Goal: Information Seeking & Learning: Learn about a topic

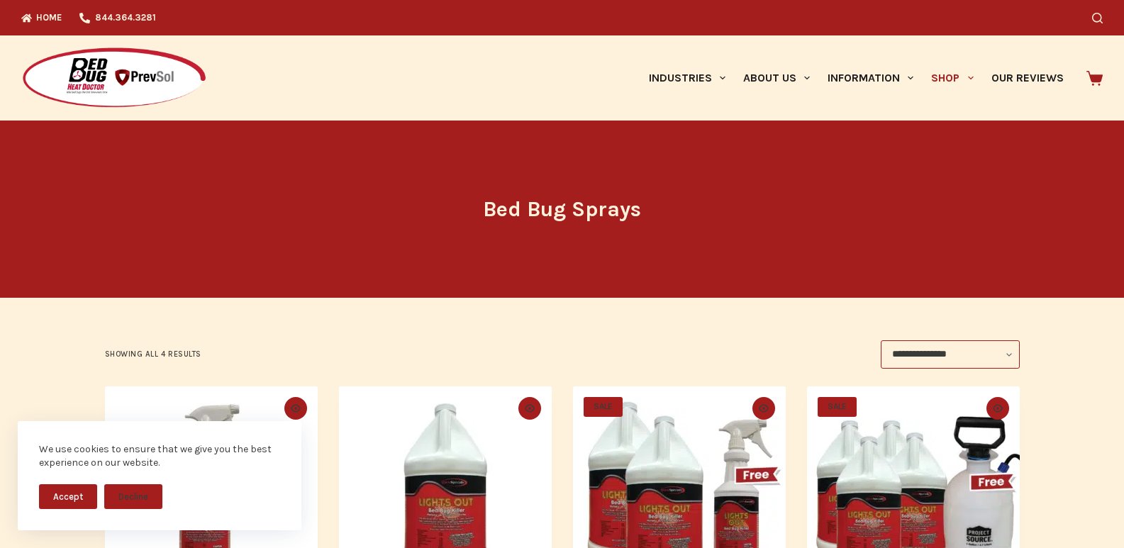
click at [1098, 73] on icon at bounding box center [1095, 78] width 16 height 16
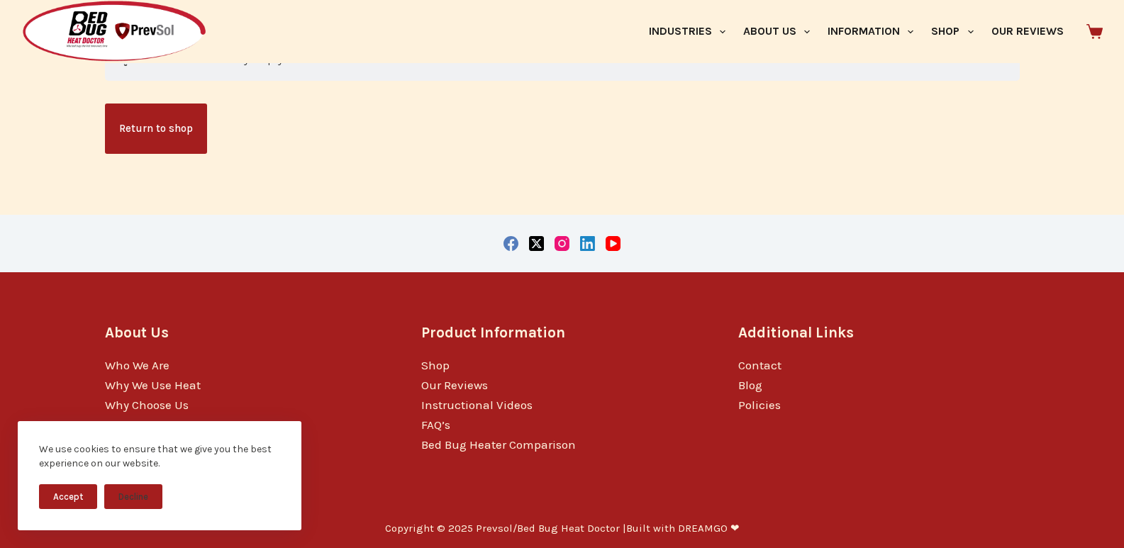
scroll to position [379, 0]
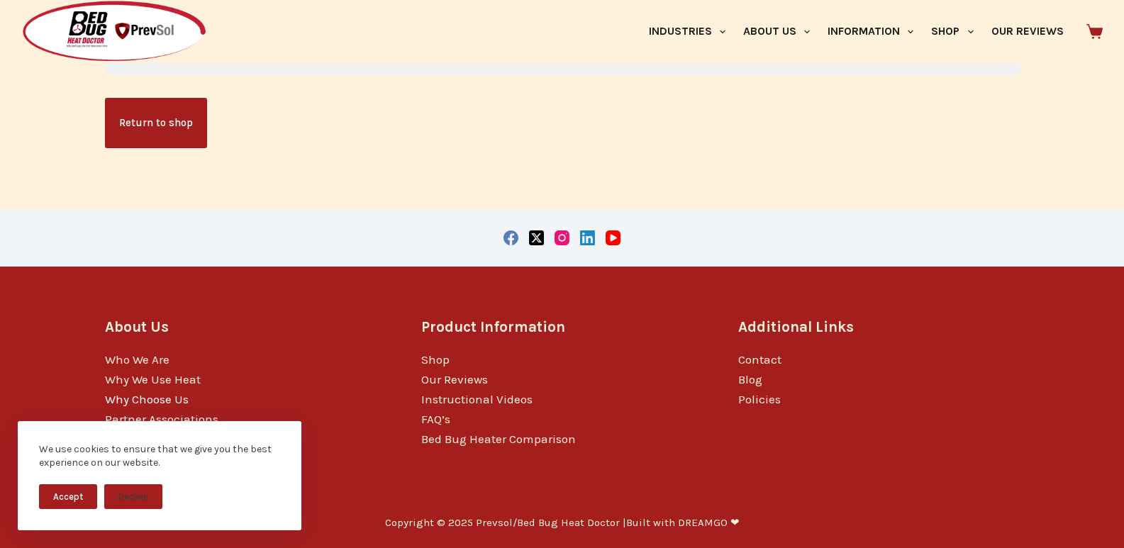
click at [133, 397] on link "Why Choose Us" at bounding box center [147, 399] width 84 height 14
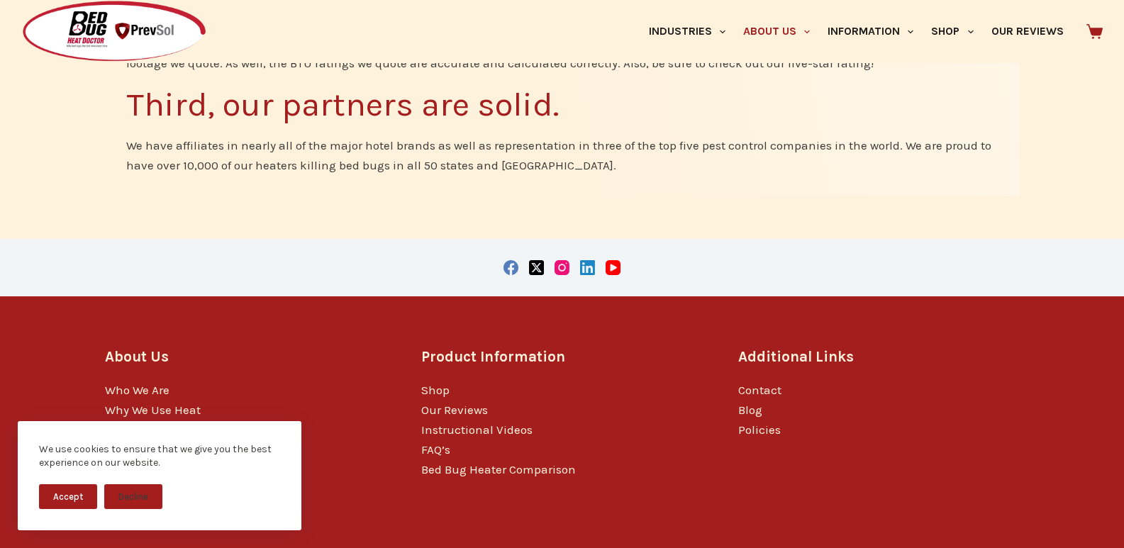
scroll to position [1183, 0]
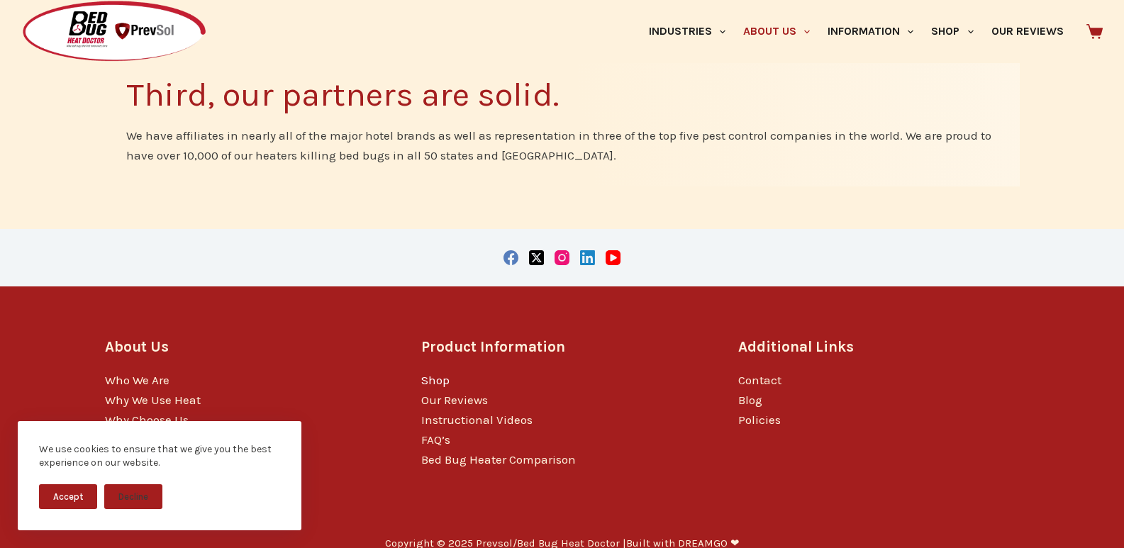
click at [440, 373] on link "Shop" at bounding box center [435, 380] width 28 height 14
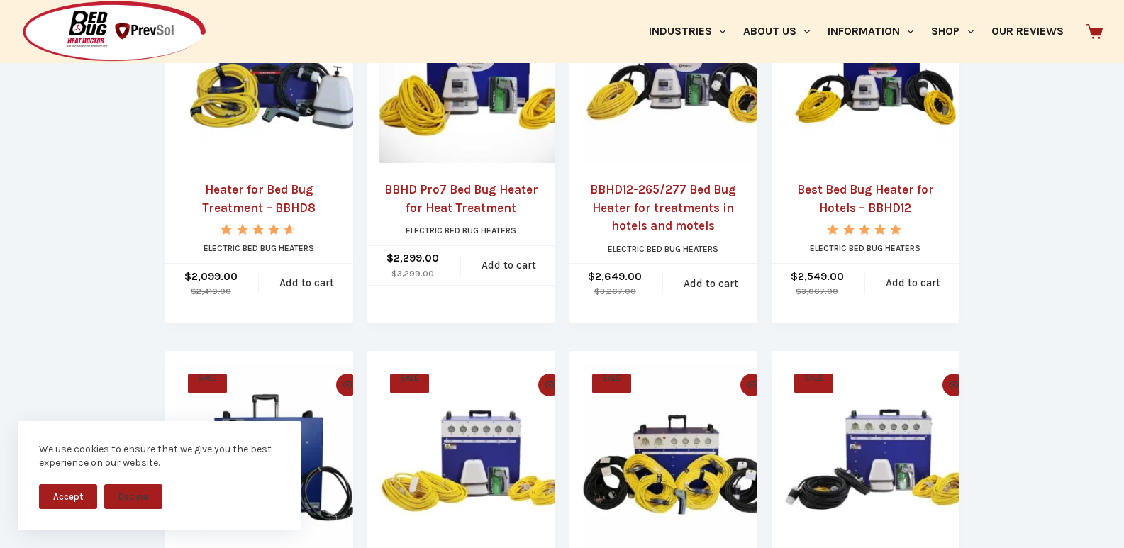
scroll to position [177, 0]
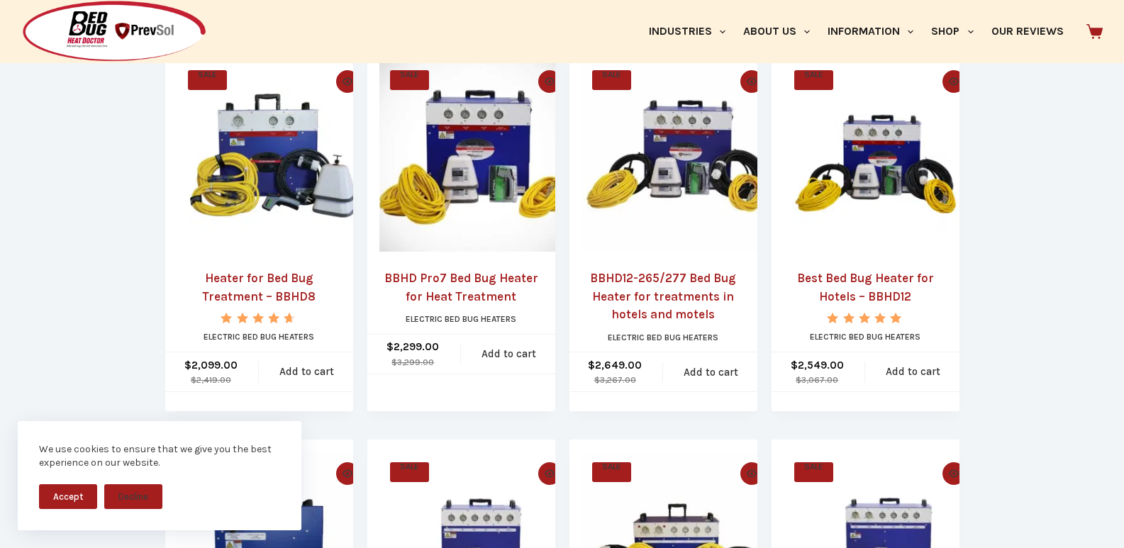
click at [671, 292] on link "BBHD12-265/277 Bed Bug Heater for treatments in hotels and motels" at bounding box center [664, 297] width 164 height 55
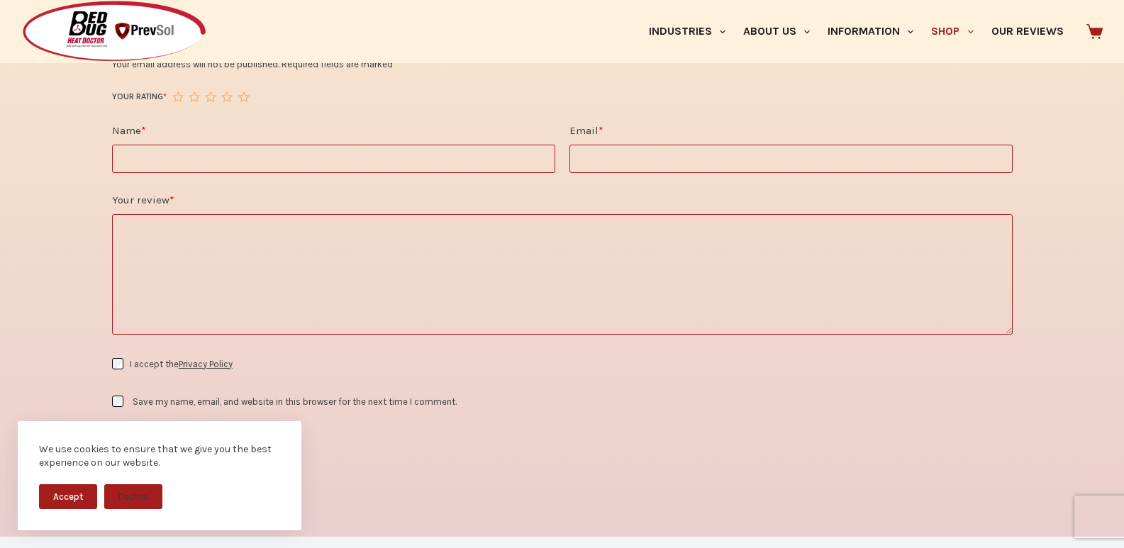
scroll to position [2217, 0]
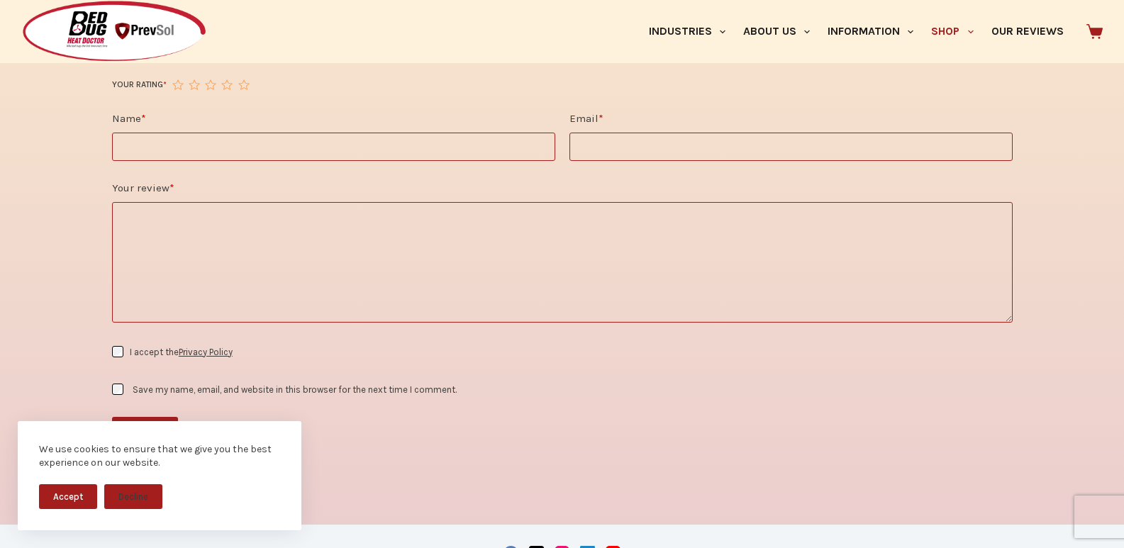
click at [563, 179] on label "Your review *" at bounding box center [562, 188] width 901 height 18
click at [563, 202] on textarea "Your review *" at bounding box center [562, 262] width 901 height 121
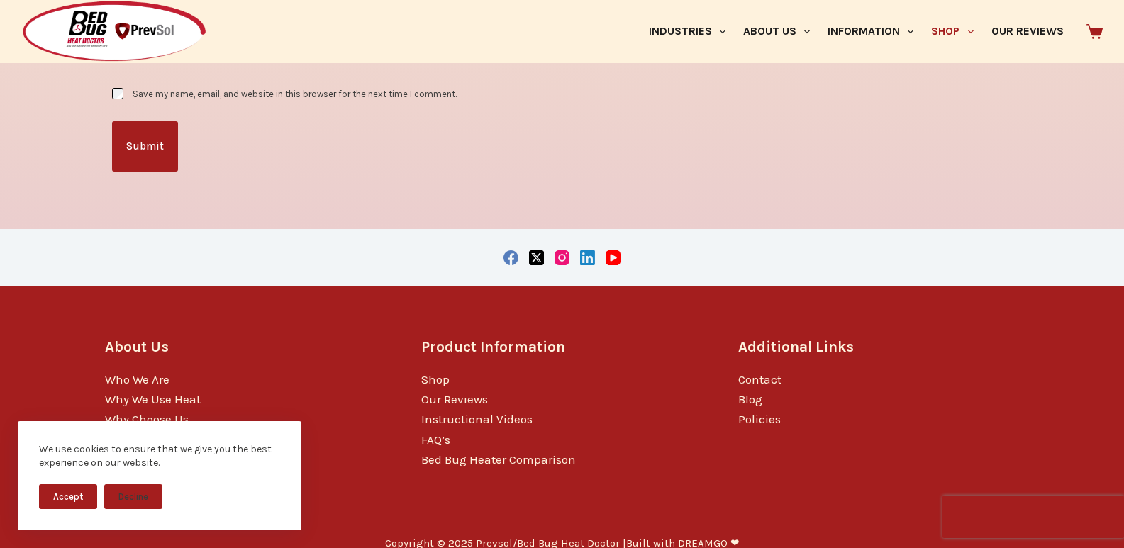
scroll to position [2410, 0]
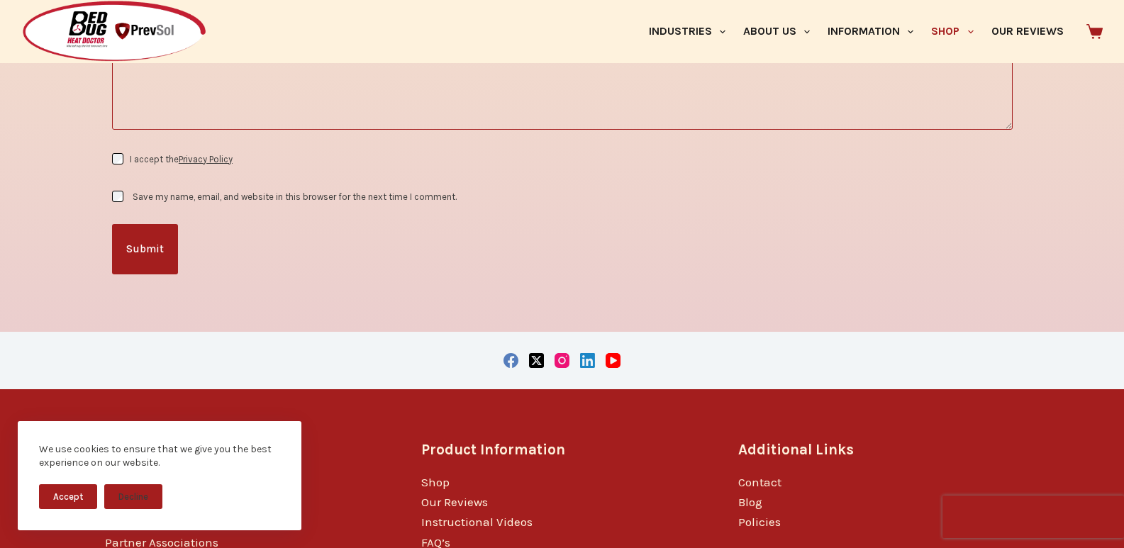
type textarea "***"
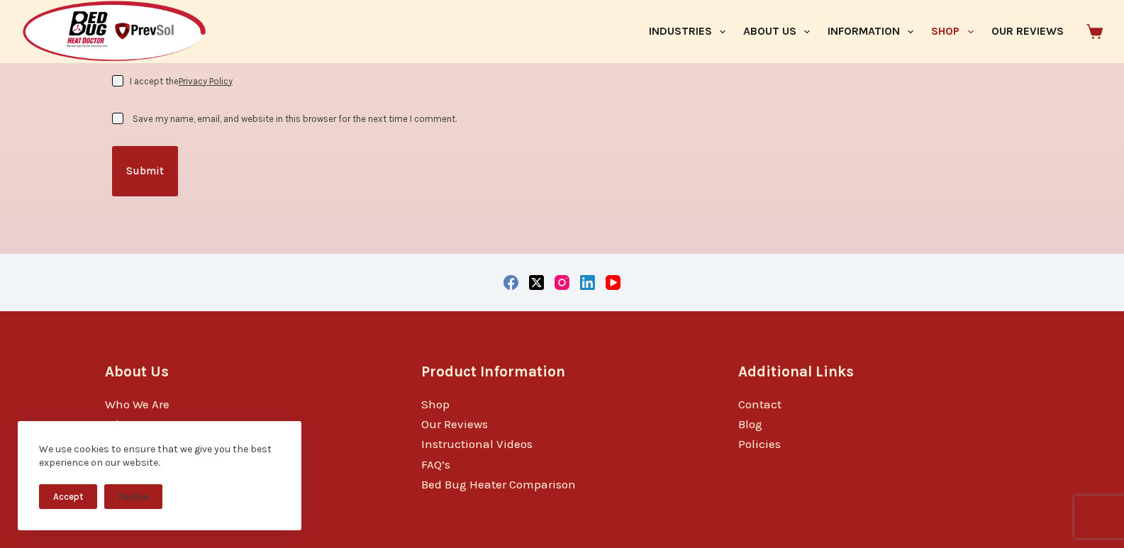
scroll to position [2513, 0]
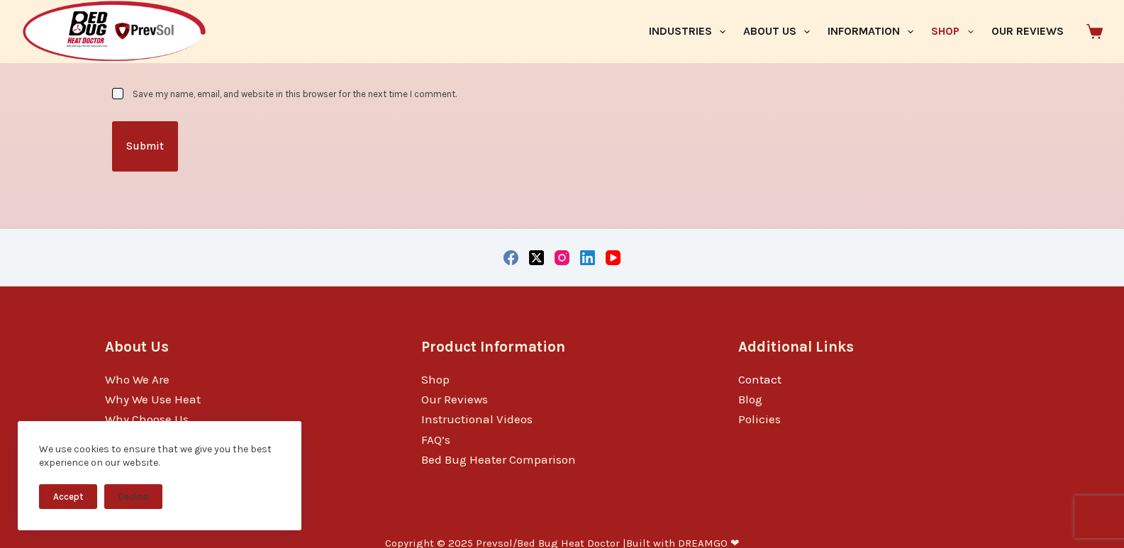
click at [755, 372] on link "Contact" at bounding box center [759, 379] width 43 height 14
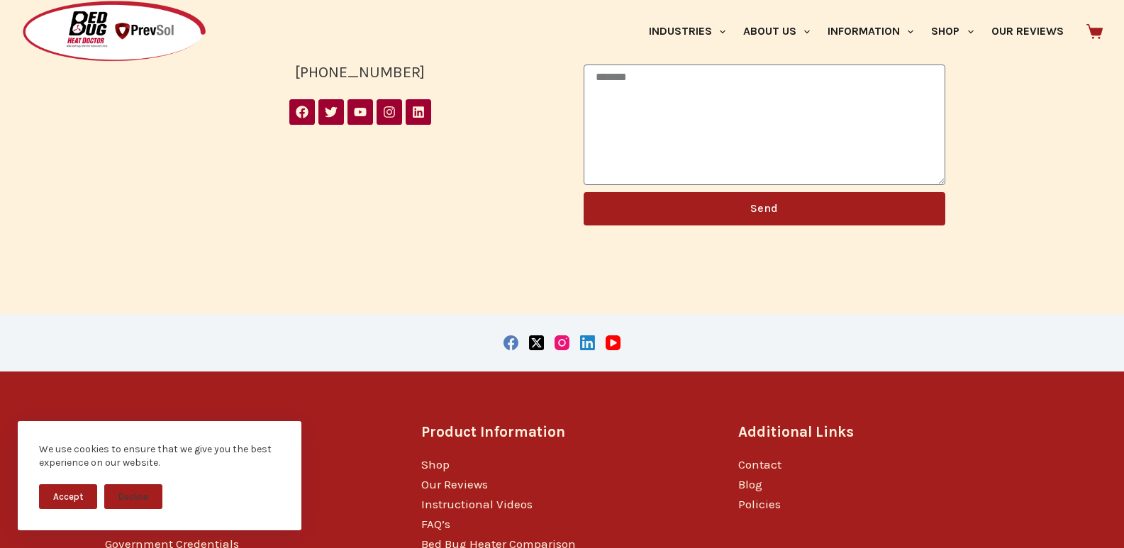
scroll to position [562, 0]
